Goal: Navigation & Orientation: Find specific page/section

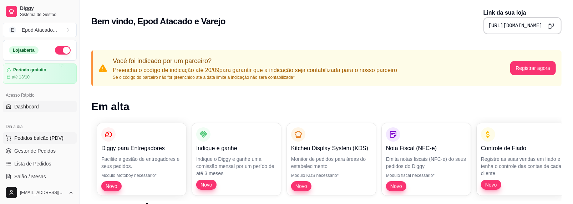
click at [49, 135] on span "Pedidos balcão (PDV)" at bounding box center [38, 138] width 49 height 7
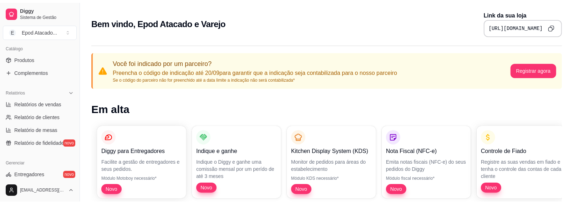
scroll to position [214, 0]
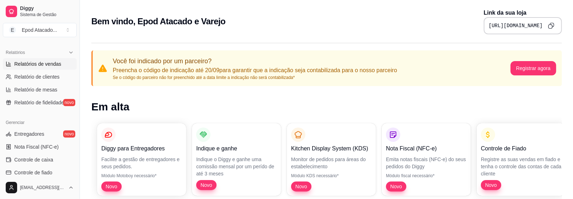
click at [33, 64] on span "Relatórios de vendas" at bounding box center [37, 63] width 47 height 7
select select "ALL"
select select "0"
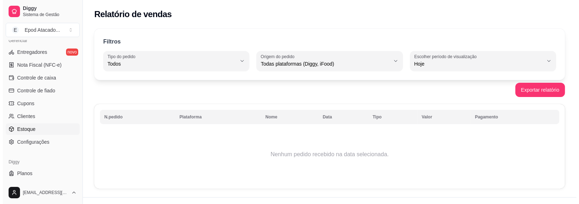
scroll to position [308, 0]
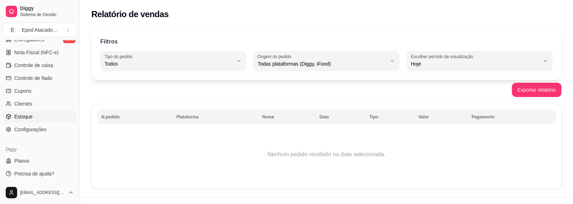
click at [34, 115] on link "Estoque" at bounding box center [40, 116] width 74 height 11
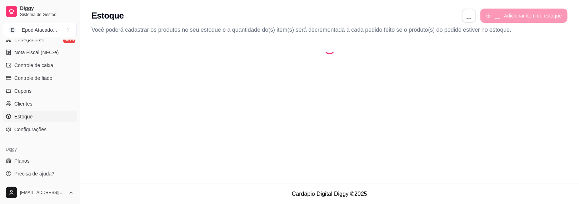
select select "QUANTITY_ORDER"
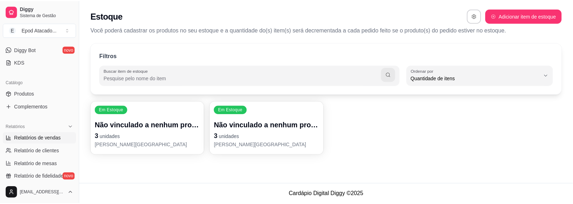
scroll to position [130, 0]
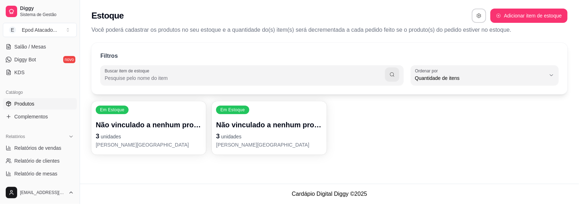
click at [34, 107] on link "Produtos" at bounding box center [40, 103] width 74 height 11
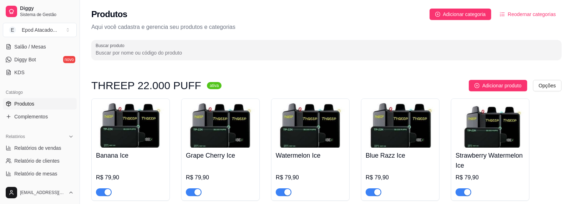
scroll to position [36, 0]
